Goal: Transaction & Acquisition: Purchase product/service

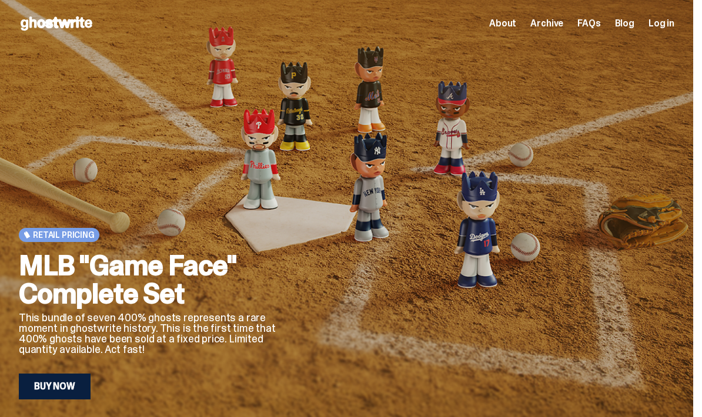
click at [37, 389] on link "Buy Now" at bounding box center [55, 387] width 72 height 26
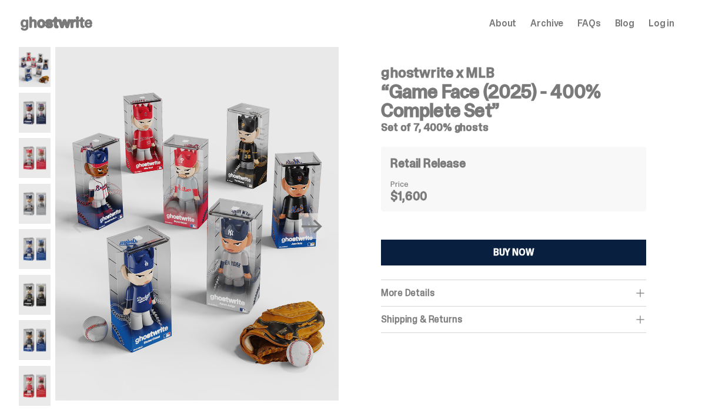
click at [20, 347] on img at bounding box center [35, 340] width 32 height 40
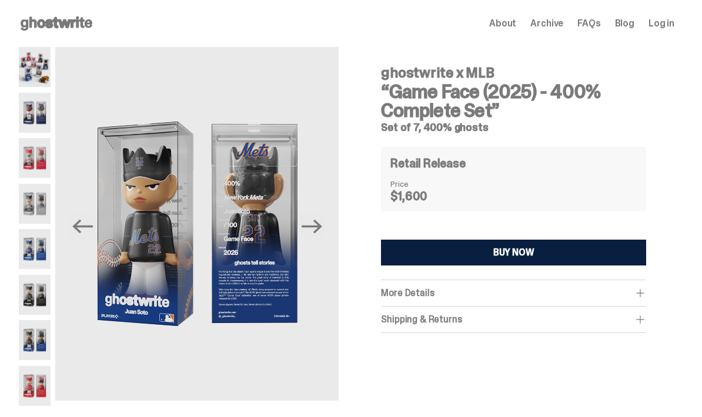
click at [30, 357] on img at bounding box center [35, 340] width 32 height 40
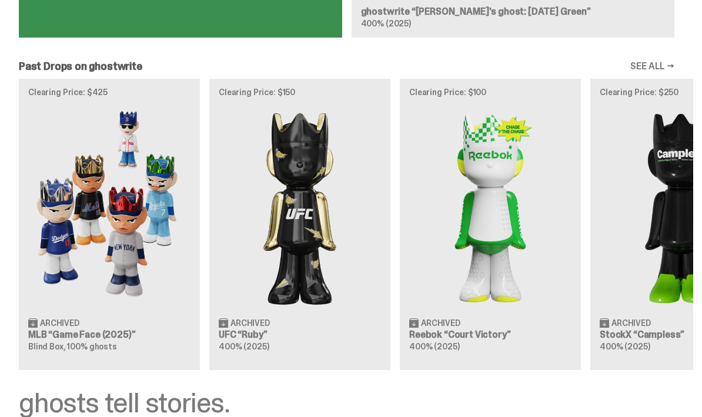
scroll to position [958, 0]
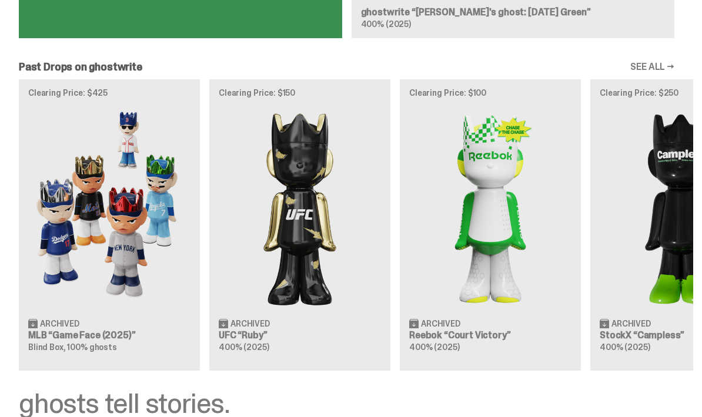
click at [28, 342] on article "Clearing Price: $425 Archived MLB “Game Face (2025)” Blind Box, 100% ghosts" at bounding box center [109, 225] width 181 height 292
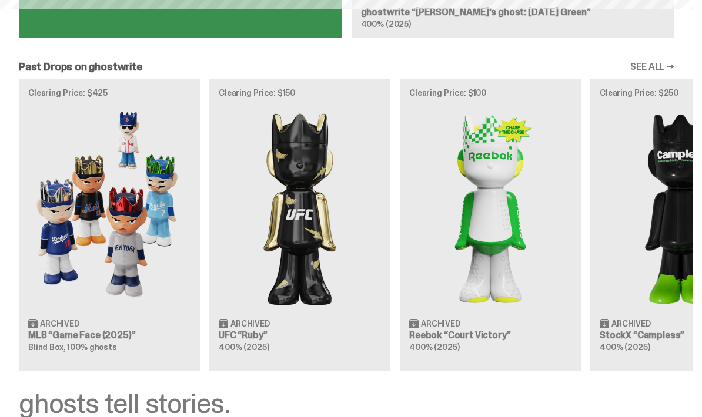
click at [50, 340] on h3 "MLB “Game Face (2025)”" at bounding box center [109, 335] width 162 height 9
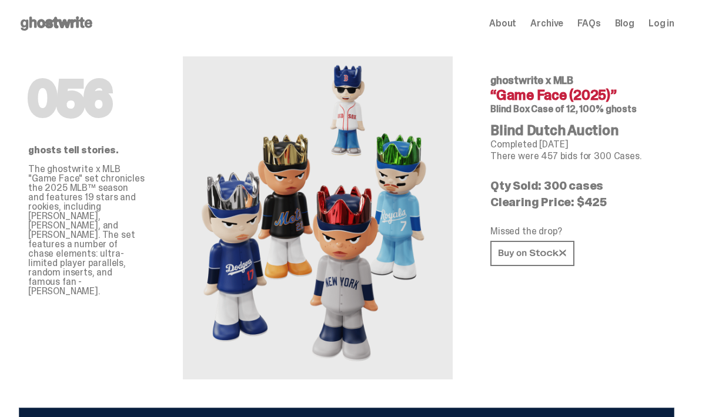
click at [566, 255] on use at bounding box center [531, 253] width 67 height 8
